Goal: Task Accomplishment & Management: Use online tool/utility

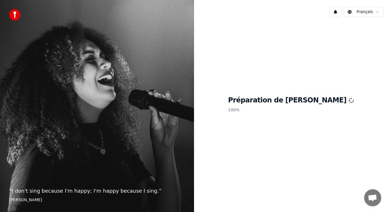
click at [188, 170] on div "“ I don't sing because I'm happy; I'm happy because I sing. ” [PERSON_NAME]" at bounding box center [97, 106] width 194 height 212
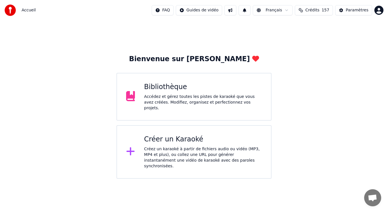
click at [209, 97] on div "Accédez et gérez toutes les pistes de karaoké que vous avez créées. Modifiez, o…" at bounding box center [203, 102] width 118 height 17
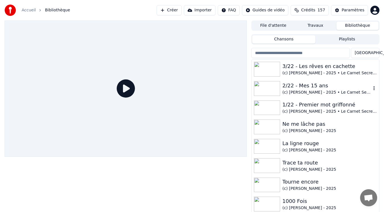
click at [300, 90] on div "(c) [PERSON_NAME] - 2025 • Le Carnet Secret de [PERSON_NAME]" at bounding box center [326, 93] width 89 height 6
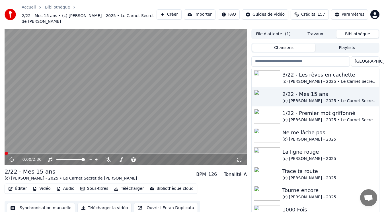
click at [63, 111] on video at bounding box center [126, 97] width 242 height 136
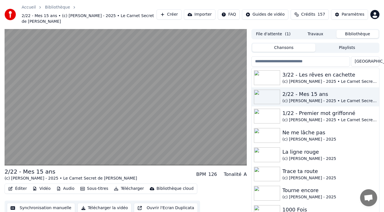
click at [63, 111] on video at bounding box center [126, 97] width 242 height 136
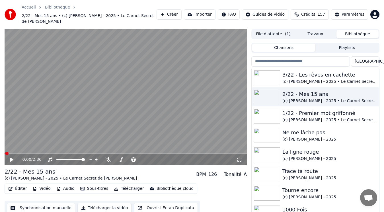
click at [63, 185] on button "Audio" at bounding box center [65, 189] width 23 height 8
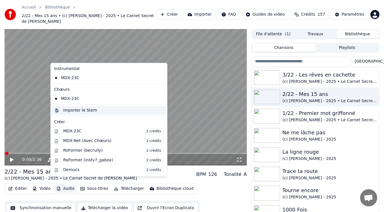
click at [80, 111] on div "Importer le Stem" at bounding box center [80, 110] width 34 height 6
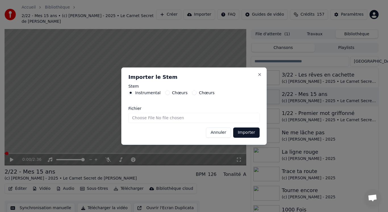
click at [155, 117] on input "Fichier" at bounding box center [194, 118] width 131 height 10
type input "**********"
click at [250, 134] on button "Importer" at bounding box center [246, 132] width 26 height 10
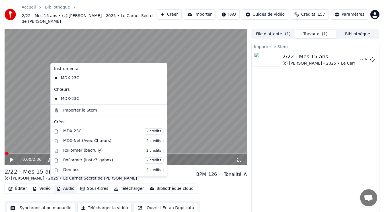
click at [61, 185] on button "Audio" at bounding box center [65, 189] width 23 height 8
click at [86, 110] on div "Importer le Stem" at bounding box center [80, 110] width 34 height 6
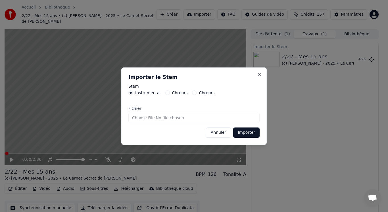
click at [174, 95] on label "Chœurs" at bounding box center [180, 93] width 16 height 4
click at [170, 95] on button "Chœurs" at bounding box center [167, 92] width 5 height 5
click at [144, 117] on input "Fichier" at bounding box center [194, 118] width 131 height 10
type input "**********"
click at [248, 133] on button "Importer" at bounding box center [246, 132] width 26 height 10
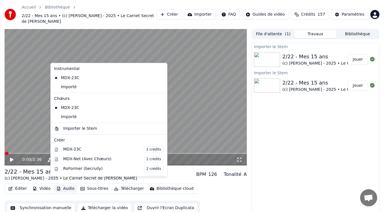
click at [65, 185] on button "Audio" at bounding box center [65, 189] width 23 height 8
click at [81, 116] on div "Importé" at bounding box center [104, 116] width 105 height 9
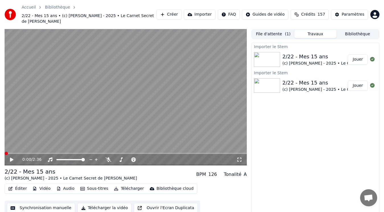
click at [68, 185] on button "Audio" at bounding box center [65, 189] width 23 height 8
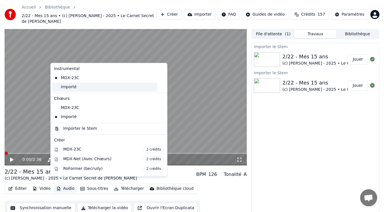
click at [75, 88] on div "Importé" at bounding box center [104, 86] width 105 height 9
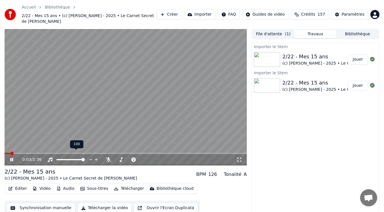
click at [49, 128] on video at bounding box center [126, 97] width 242 height 136
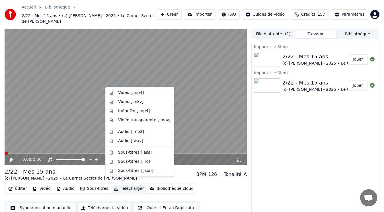
click at [125, 185] on button "Télécharger" at bounding box center [128, 189] width 34 height 8
click at [133, 93] on div "Vidéo [.mp4]" at bounding box center [131, 93] width 26 height 6
